Goal: Complete application form: Complete application form

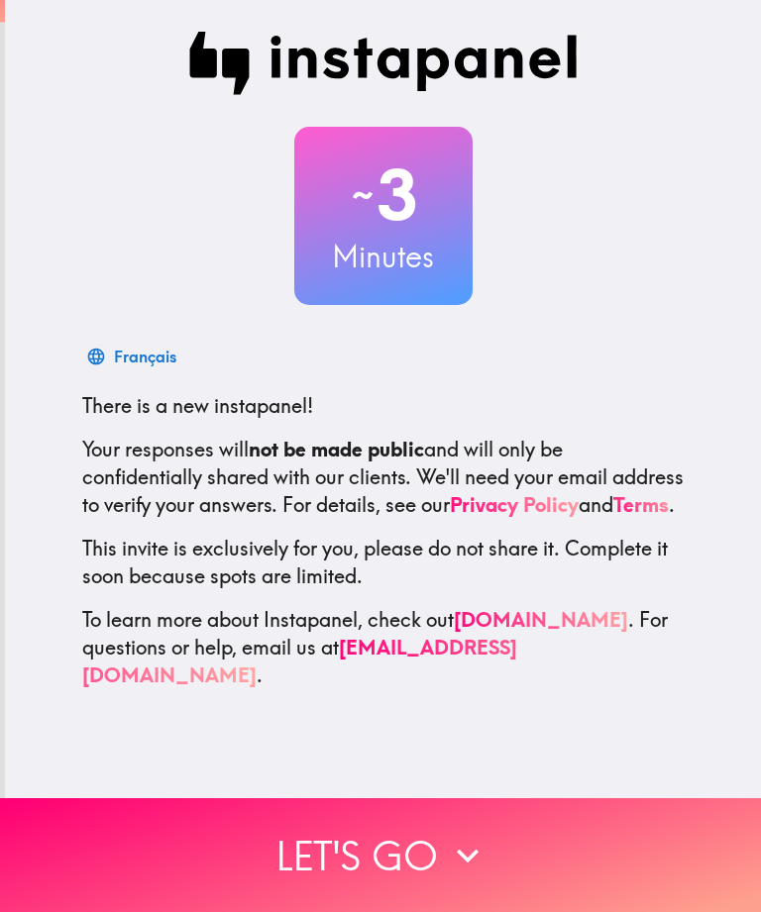
click at [313, 869] on button "Let's go" at bounding box center [380, 855] width 761 height 114
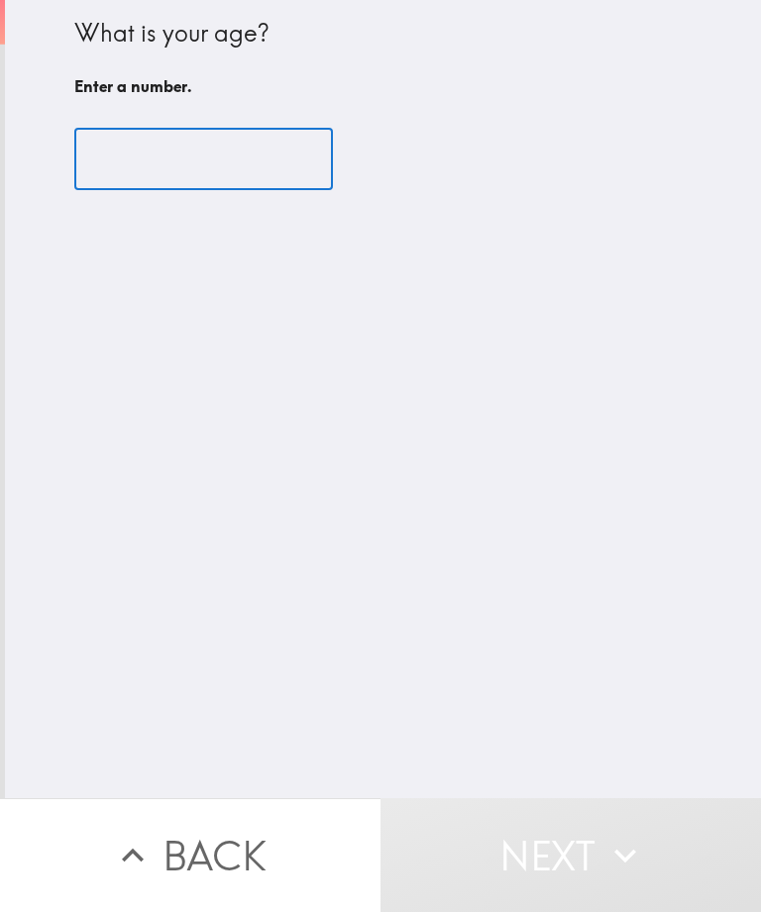
click at [153, 178] on input "number" at bounding box center [203, 159] width 258 height 61
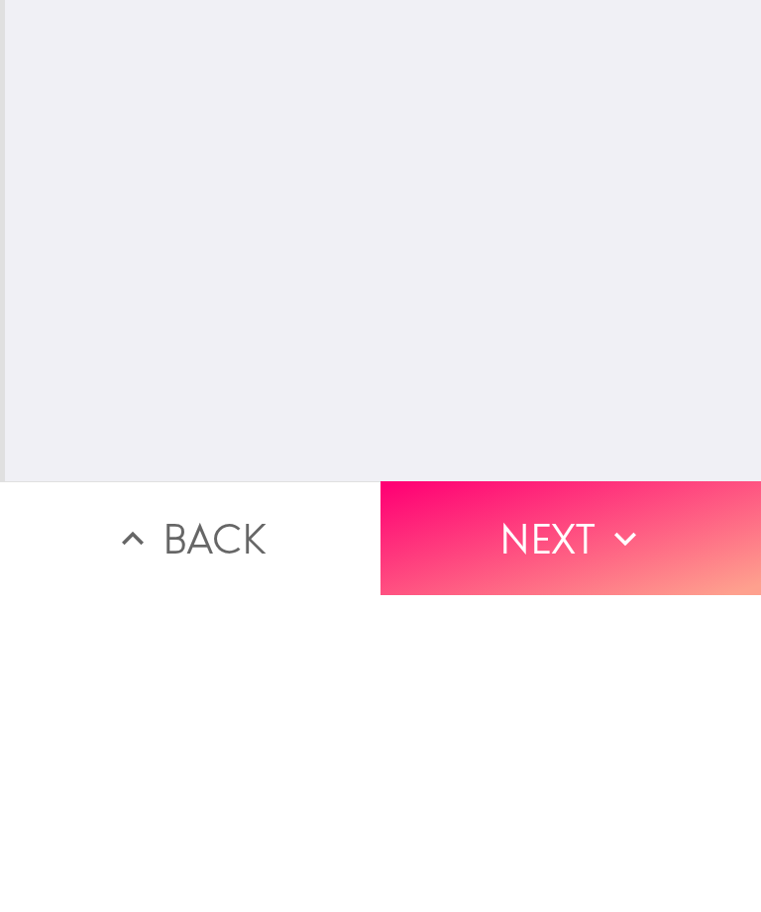
type input "31"
click at [536, 798] on button "Next" at bounding box center [570, 855] width 380 height 114
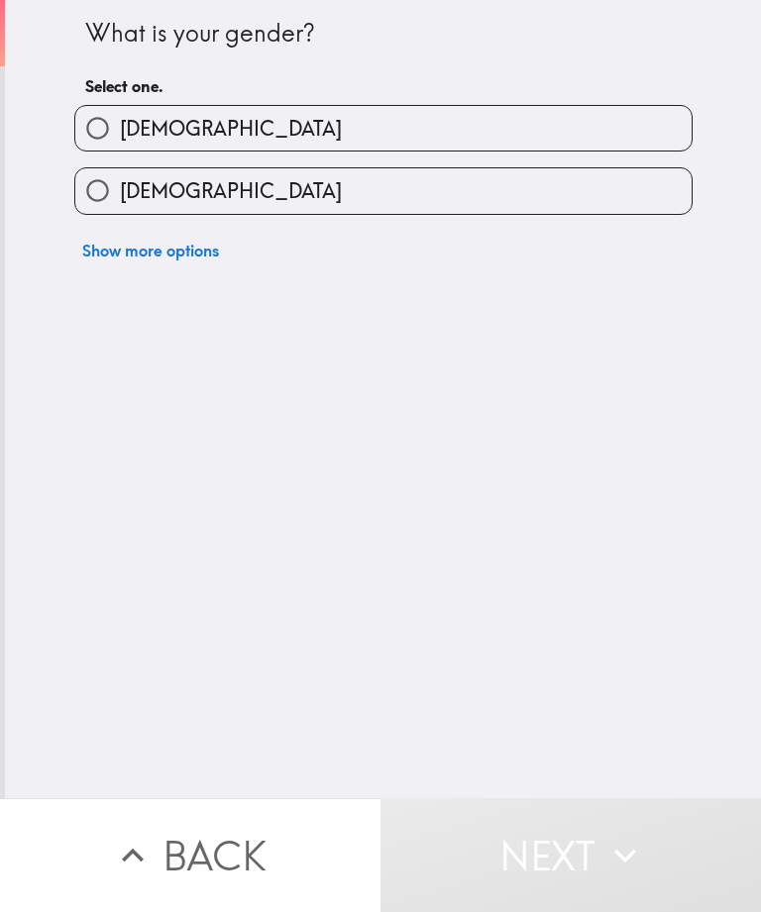
click at [171, 194] on span "[DEMOGRAPHIC_DATA]" at bounding box center [231, 191] width 222 height 28
click at [120, 194] on input "[DEMOGRAPHIC_DATA]" at bounding box center [97, 190] width 45 height 45
radio input "true"
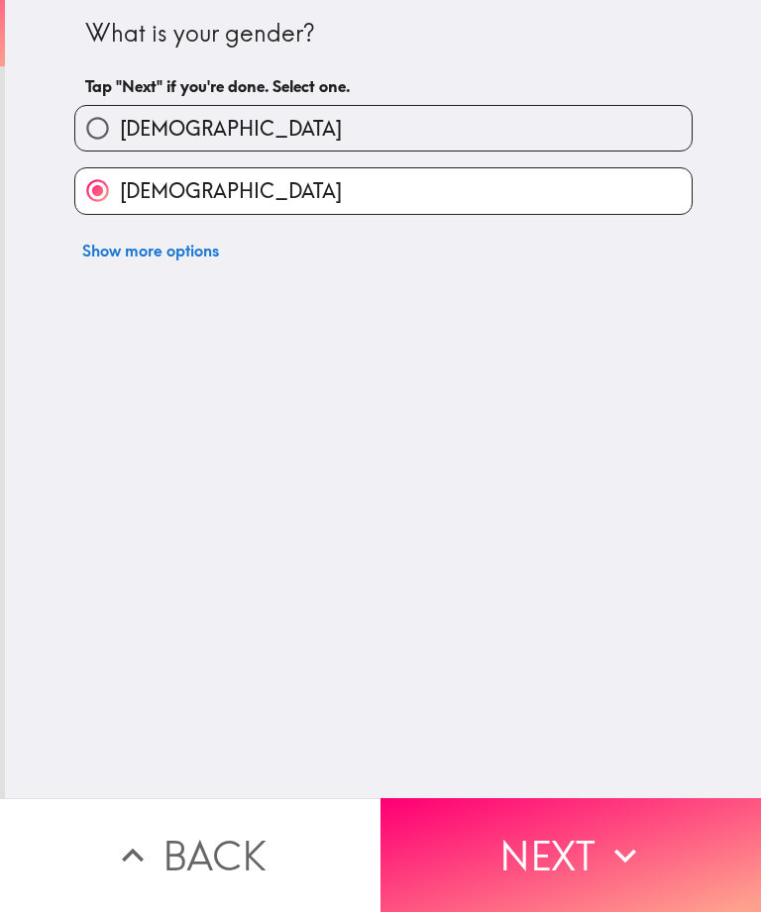
click at [538, 817] on button "Next" at bounding box center [570, 855] width 380 height 114
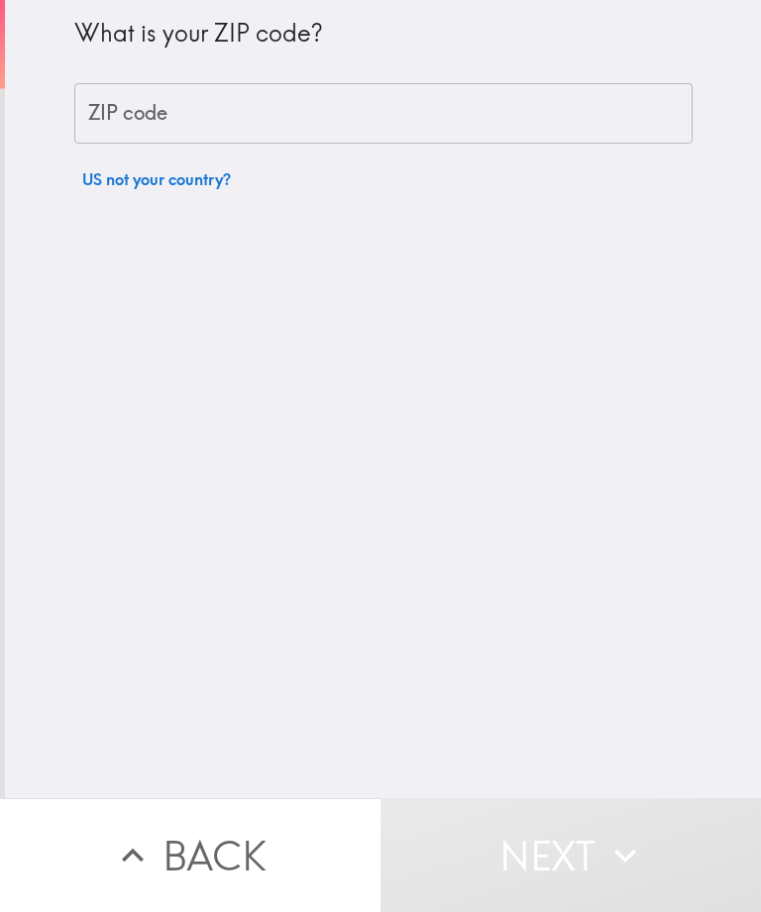
click at [166, 164] on button "US not your country?" at bounding box center [156, 179] width 164 height 40
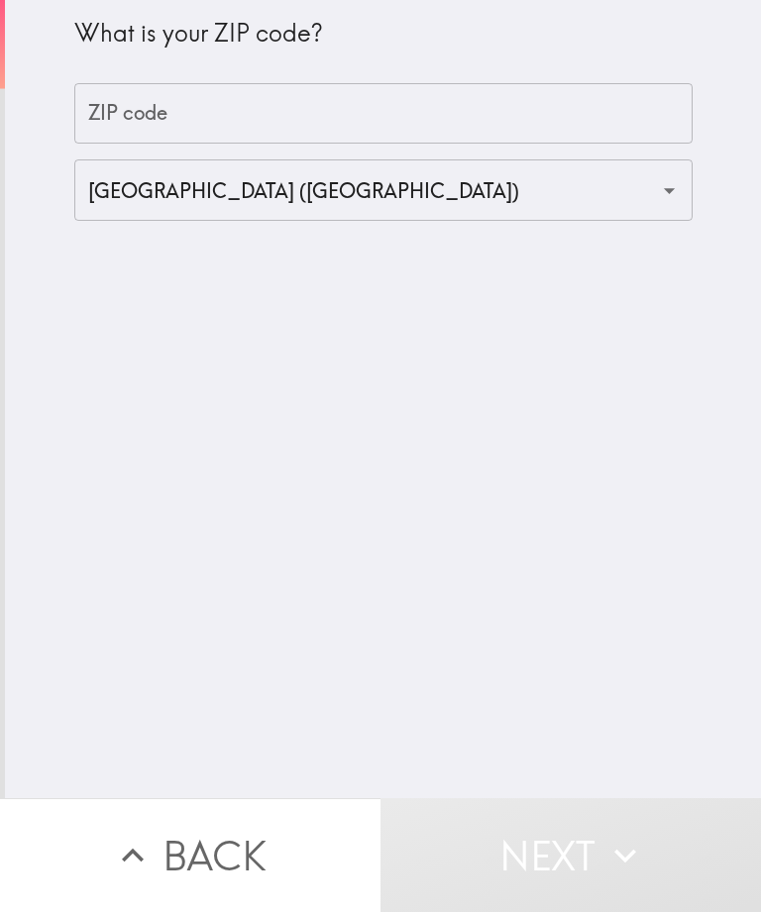
click at [123, 132] on input "ZIP code" at bounding box center [383, 113] width 618 height 61
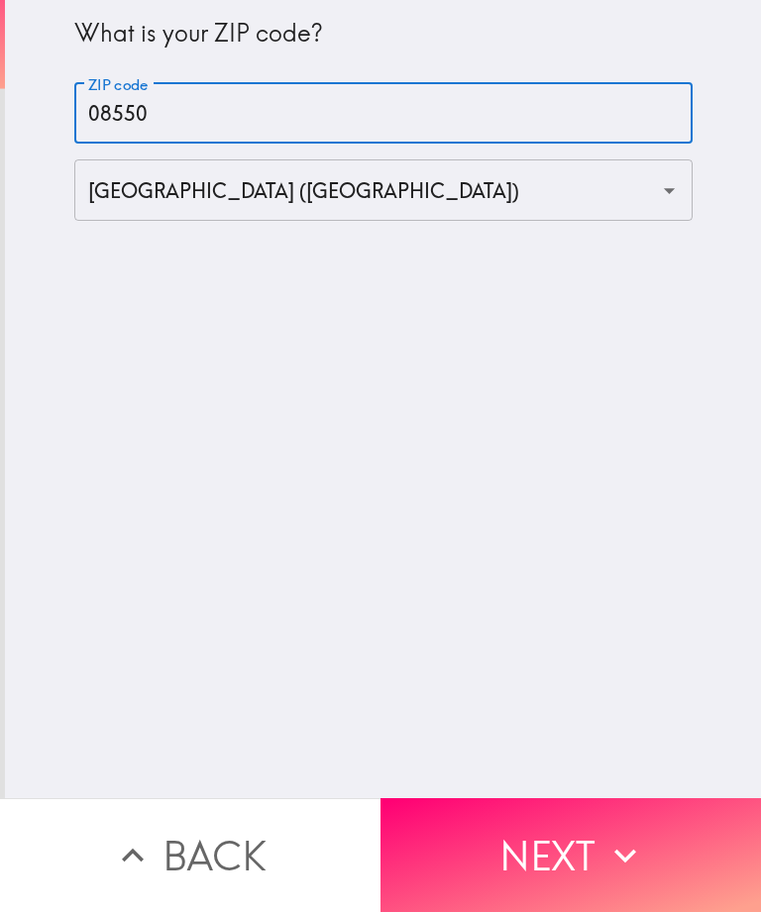
click at [147, 141] on input "08550" at bounding box center [383, 113] width 618 height 61
type input "08550"
click at [147, 185] on input "[GEOGRAPHIC_DATA] ([GEOGRAPHIC_DATA])" at bounding box center [355, 190] width 545 height 44
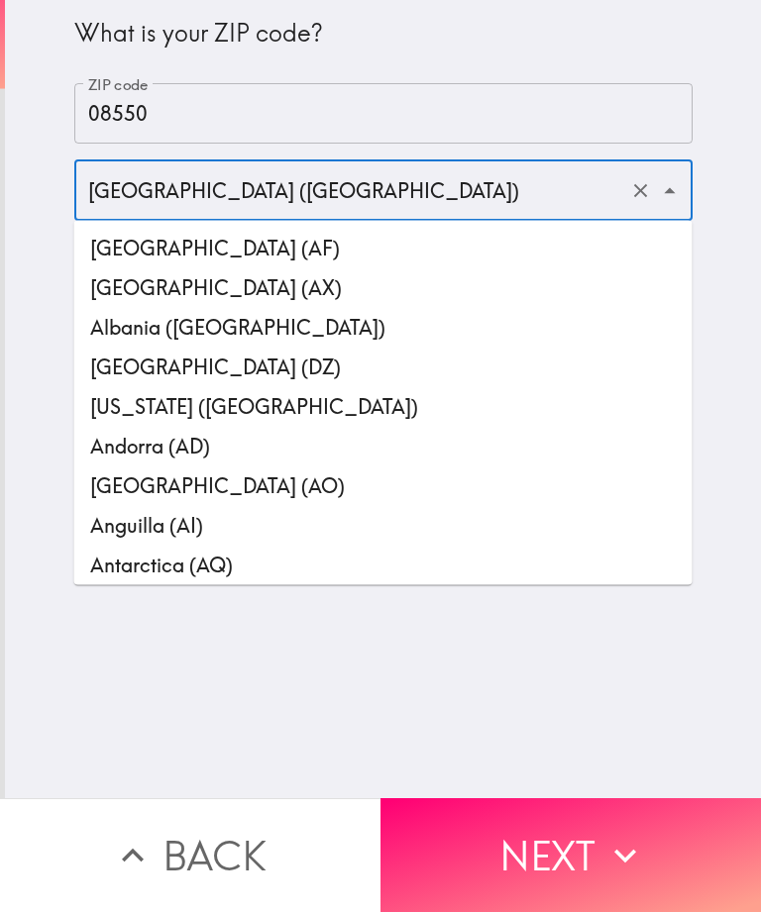
scroll to position [9125, 0]
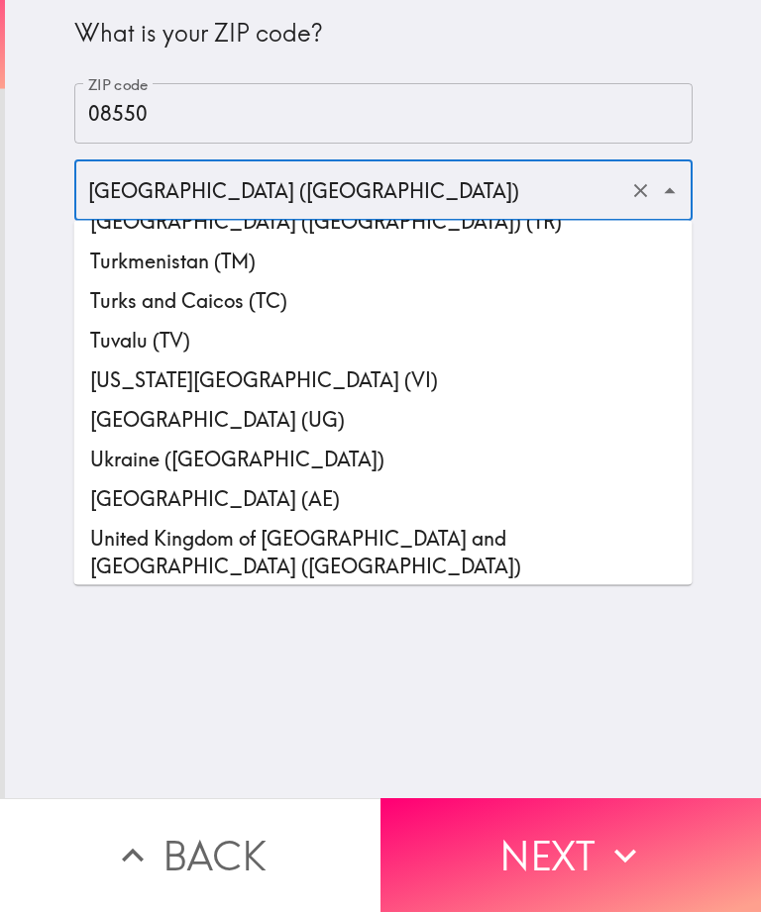
click at [447, 197] on input "[GEOGRAPHIC_DATA] ([GEOGRAPHIC_DATA])" at bounding box center [355, 190] width 545 height 44
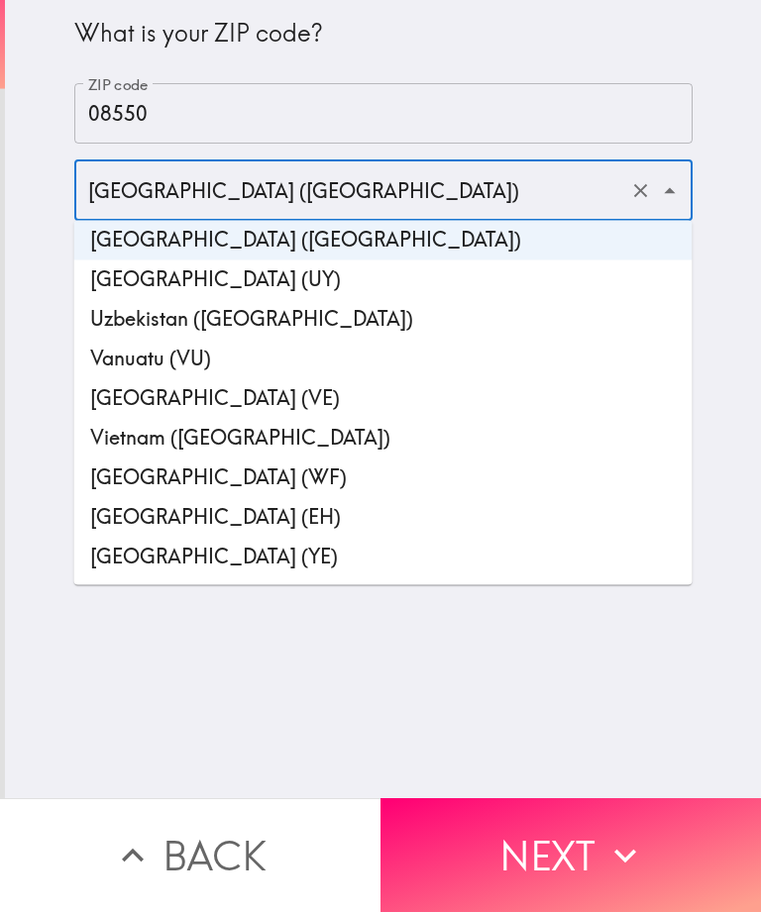
scroll to position [9529, 0]
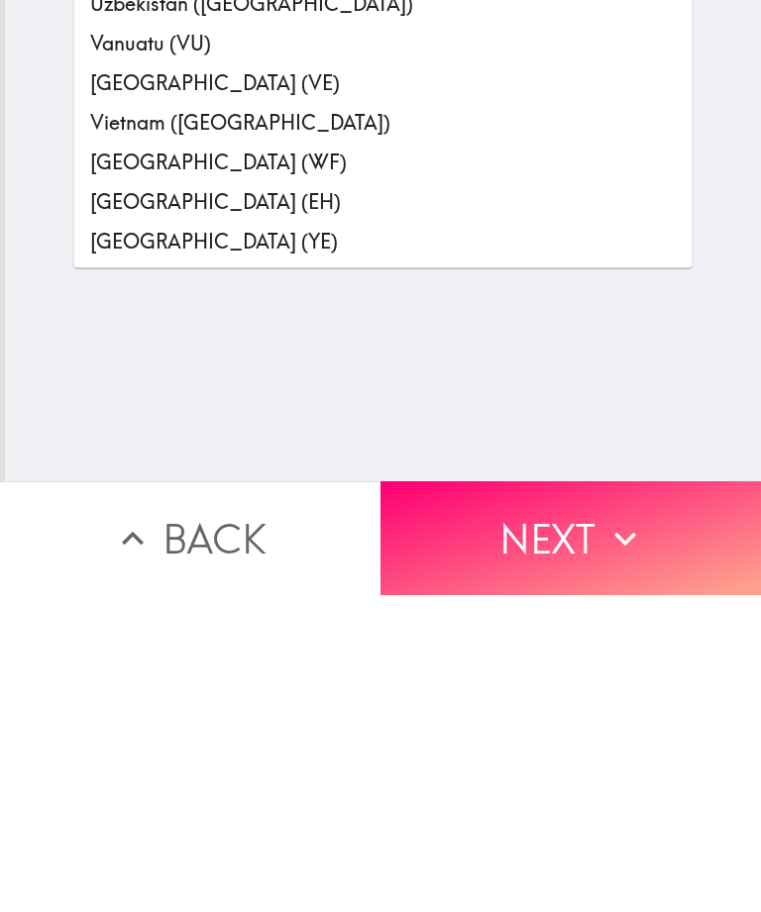
click at [552, 798] on button "Next" at bounding box center [570, 855] width 380 height 114
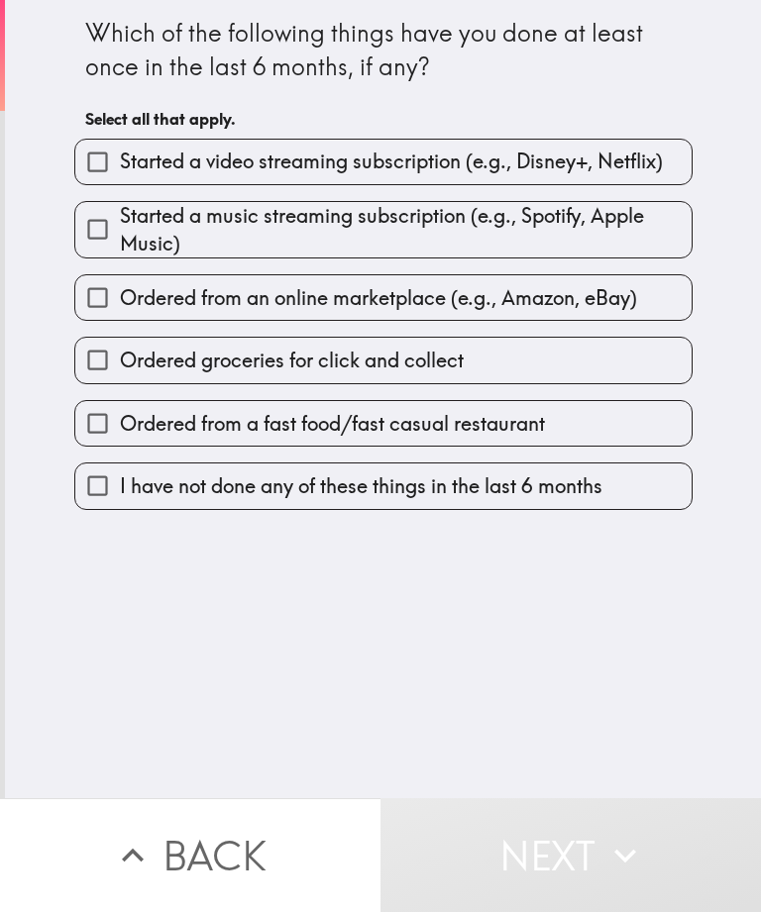
click at [261, 374] on span "Ordered groceries for click and collect" at bounding box center [292, 361] width 344 height 28
click at [120, 375] on input "Ordered groceries for click and collect" at bounding box center [97, 360] width 45 height 45
checkbox input "true"
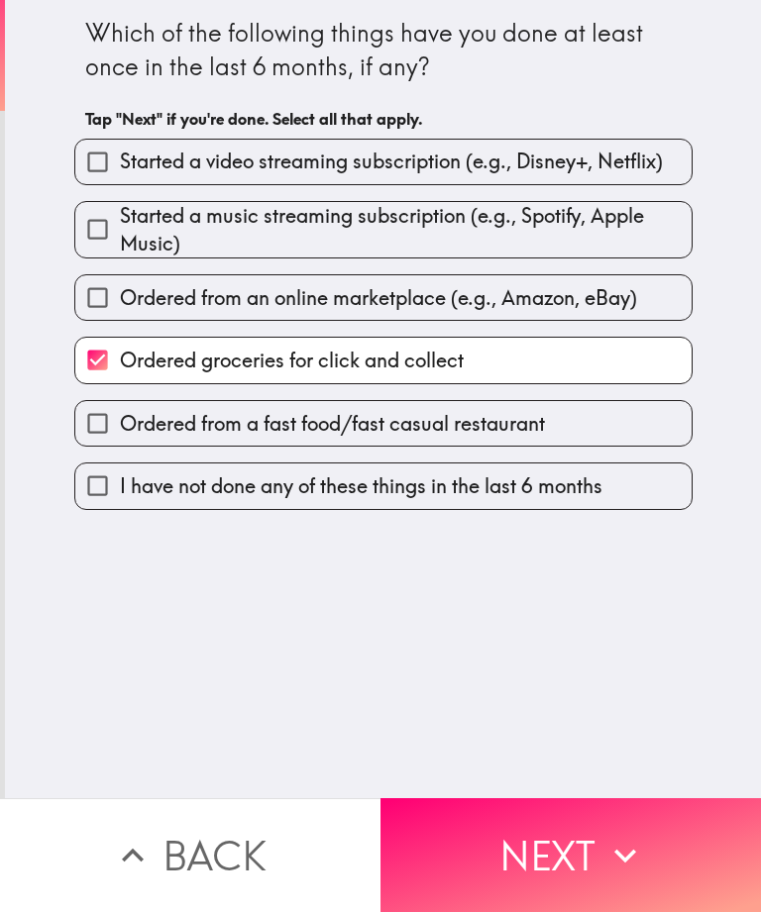
click at [566, 846] on button "Next" at bounding box center [570, 855] width 380 height 114
